Goal: Navigation & Orientation: Find specific page/section

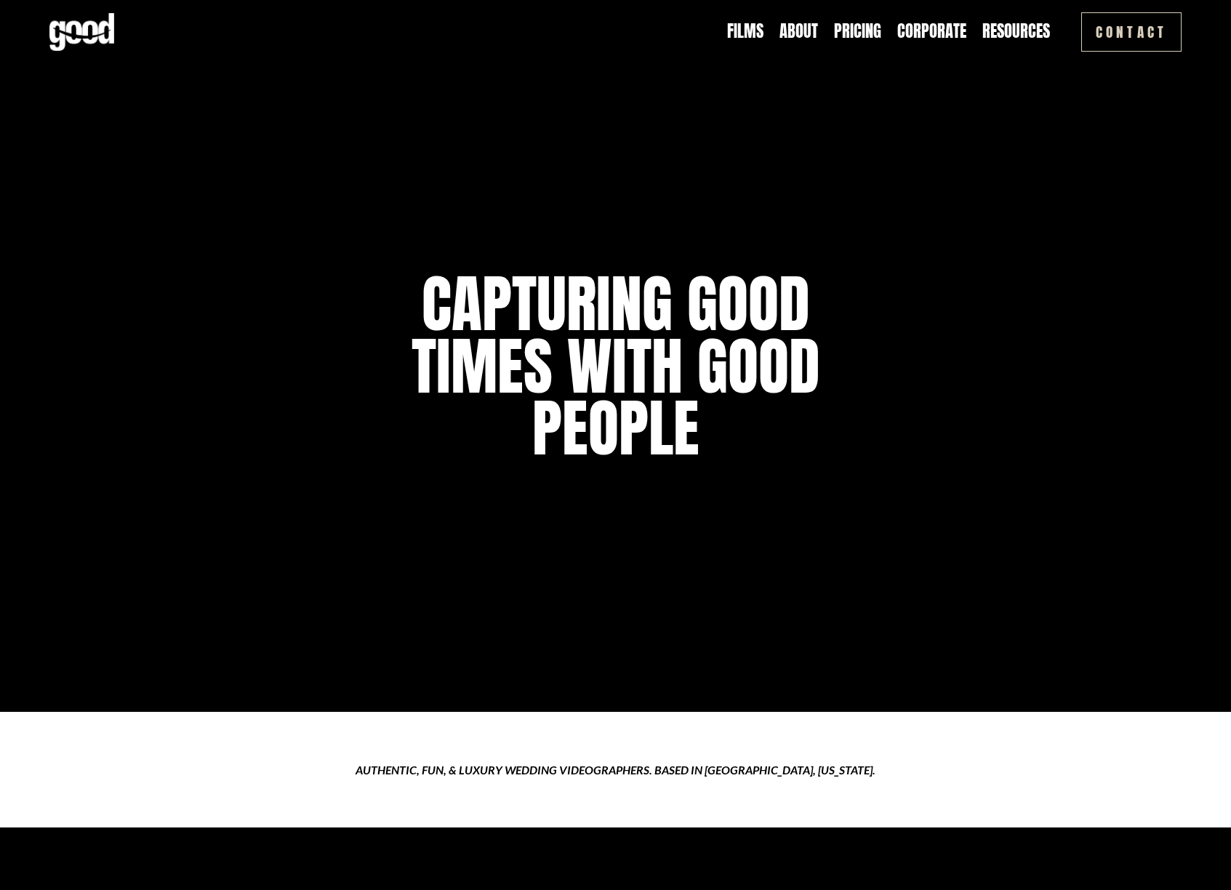
click at [849, 31] on link "Pricing" at bounding box center [857, 31] width 47 height 23
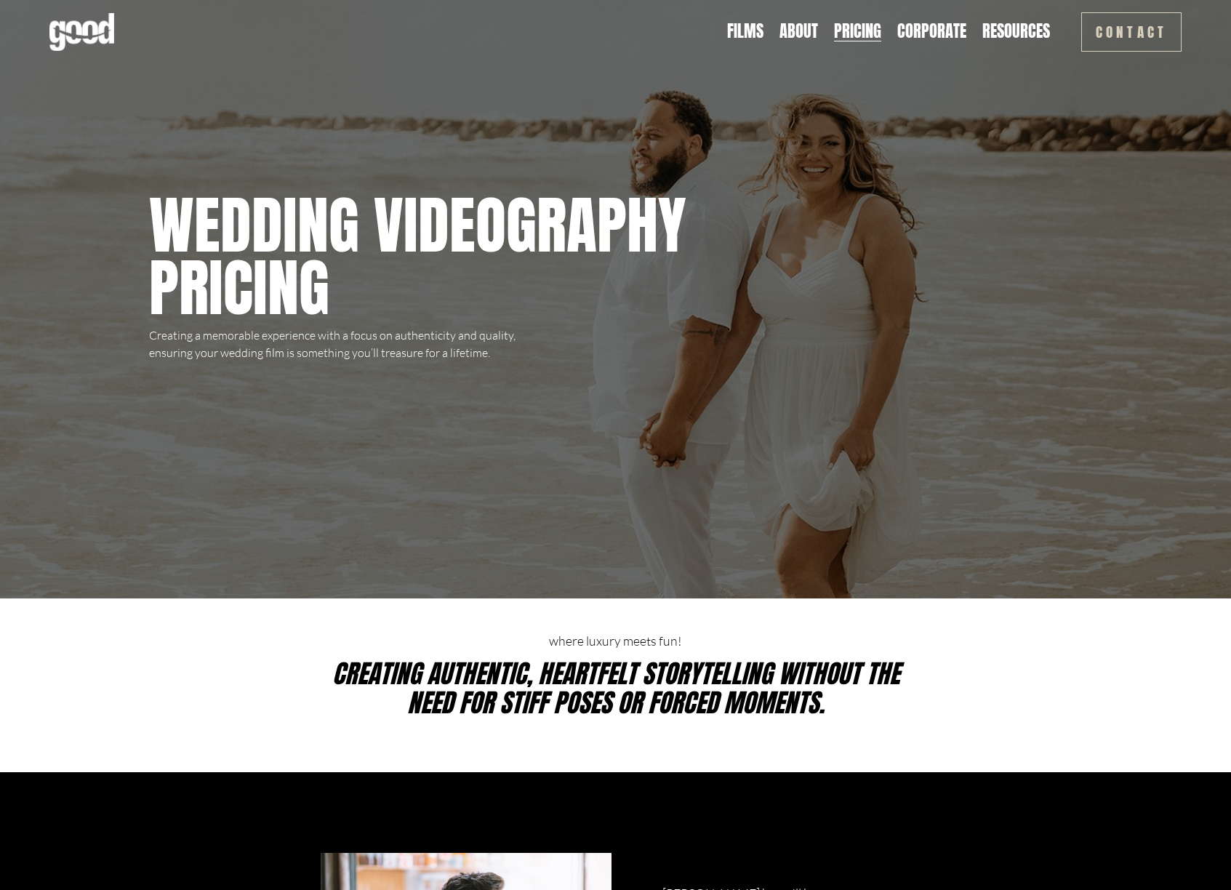
click at [786, 29] on link "About" at bounding box center [798, 31] width 39 height 23
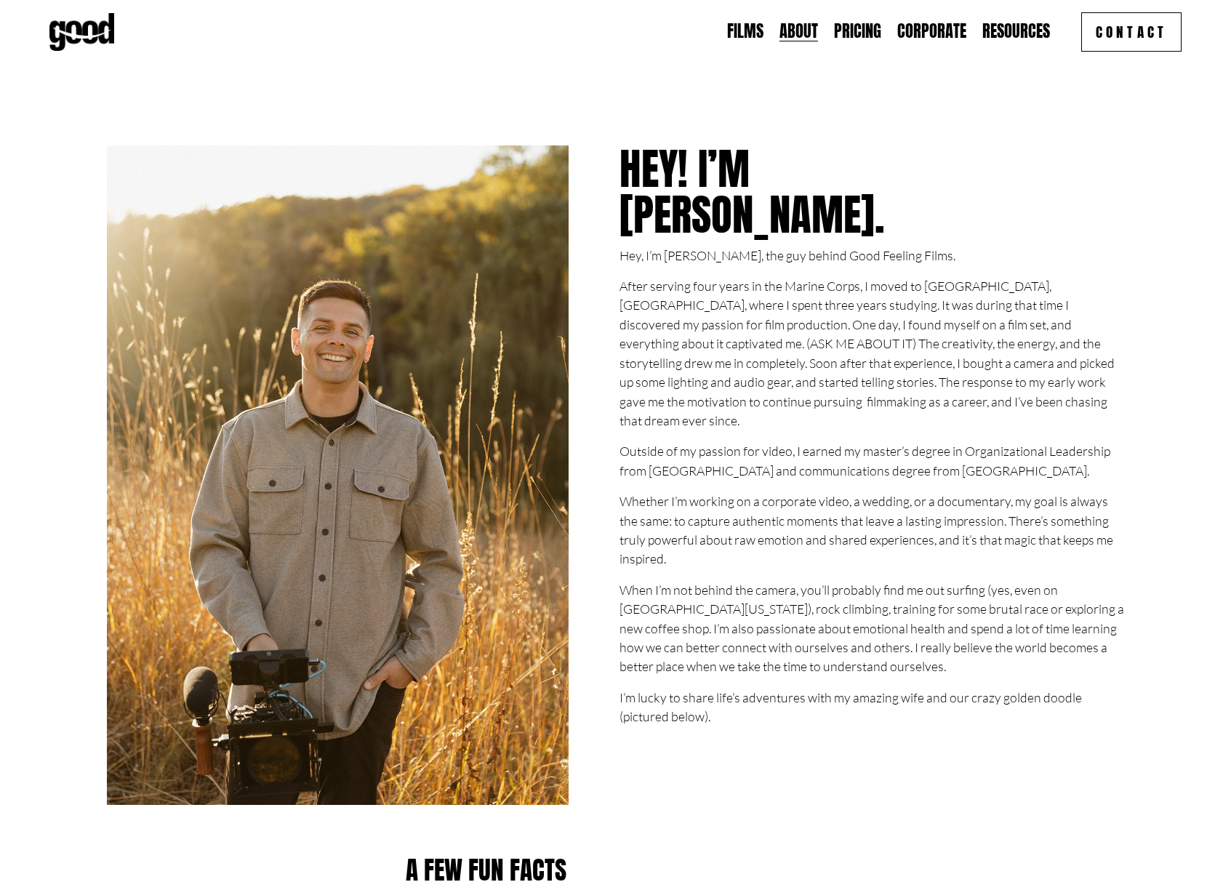
click at [855, 28] on link "Pricing" at bounding box center [857, 31] width 47 height 23
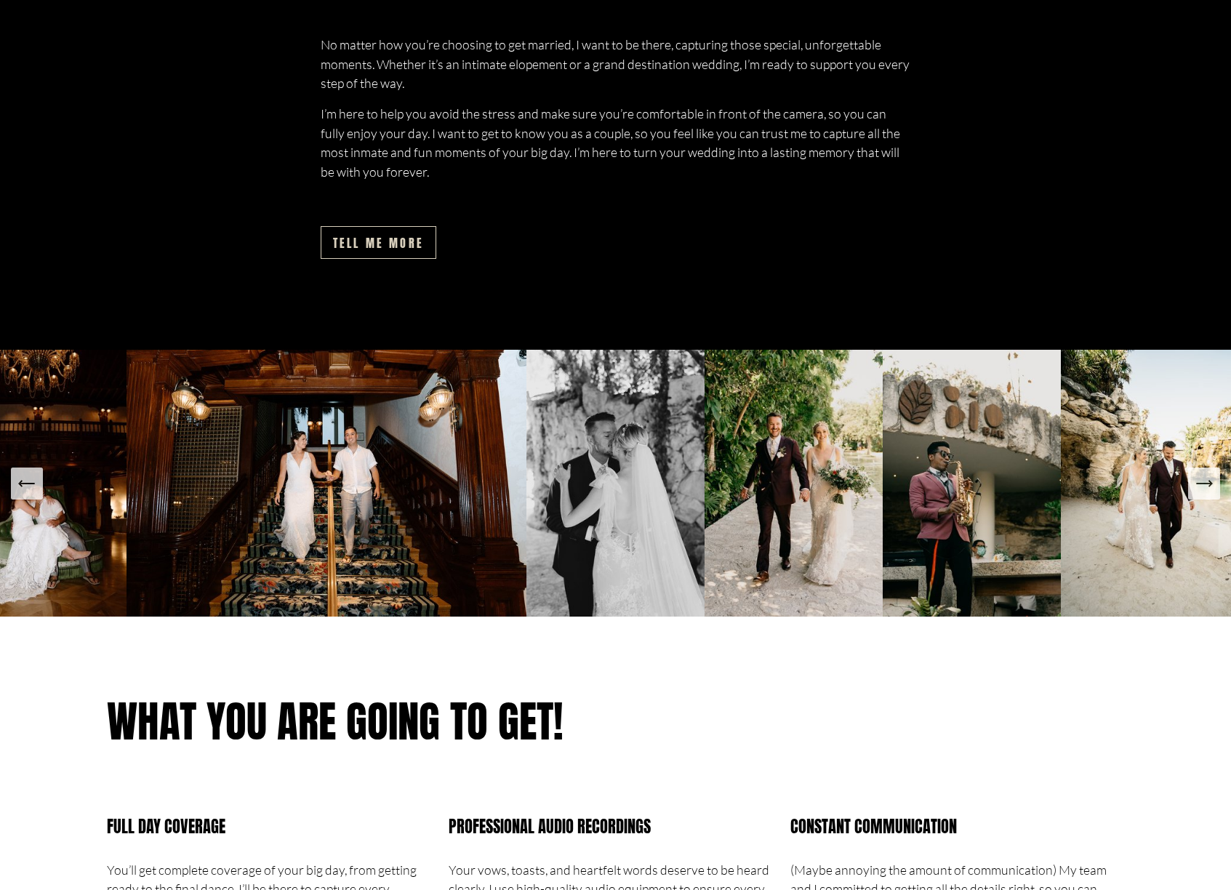
scroll to position [1369, 0]
